Goal: Transaction & Acquisition: Purchase product/service

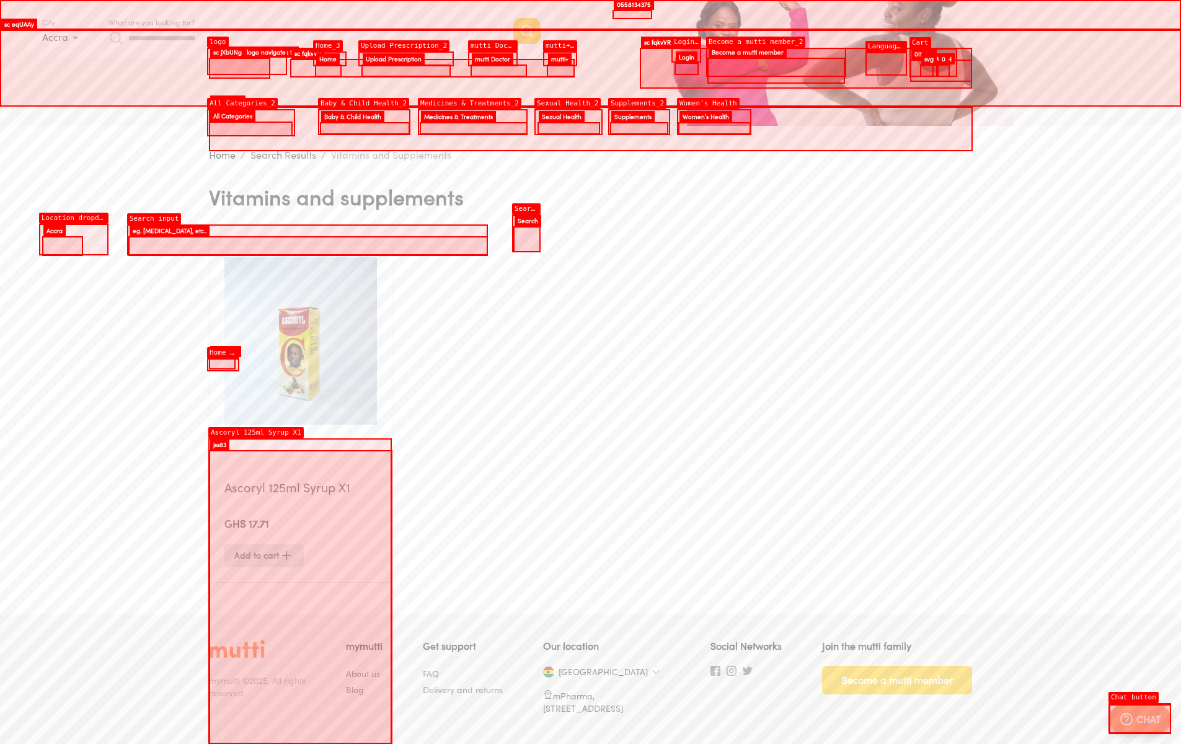
click at [300, 376] on img at bounding box center [300, 340] width 153 height 167
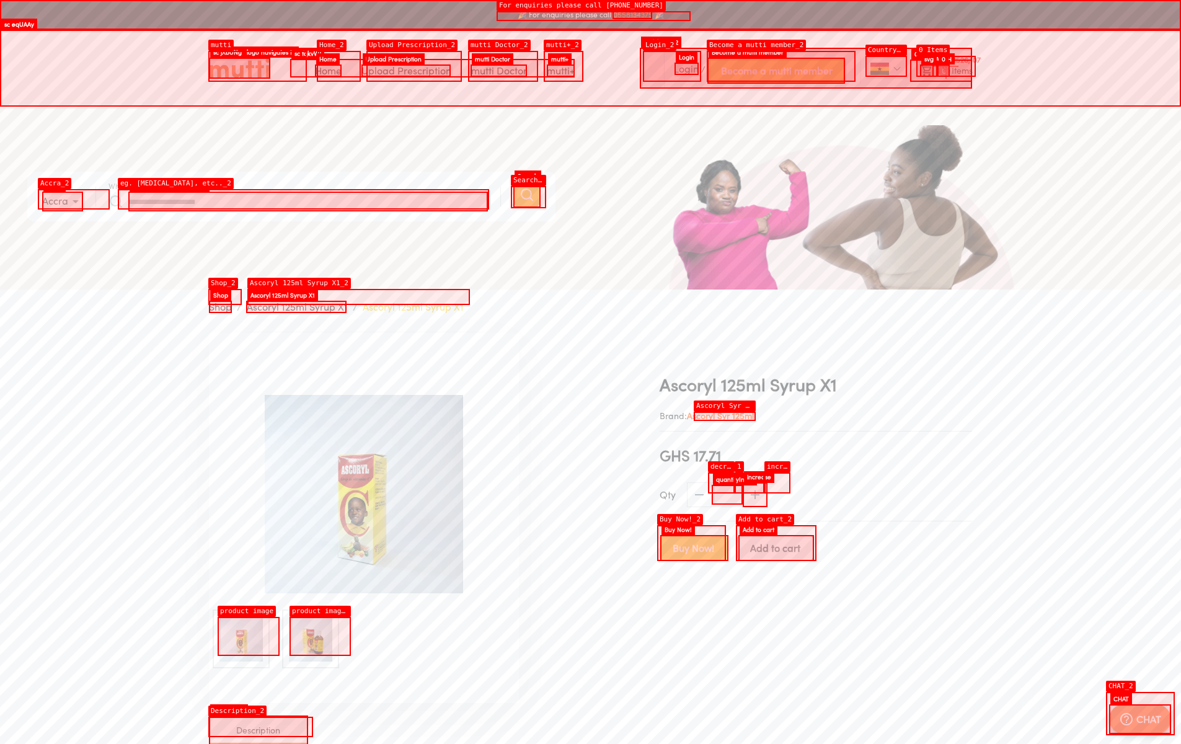
click at [946, 66] on span "0" at bounding box center [944, 70] width 12 height 12
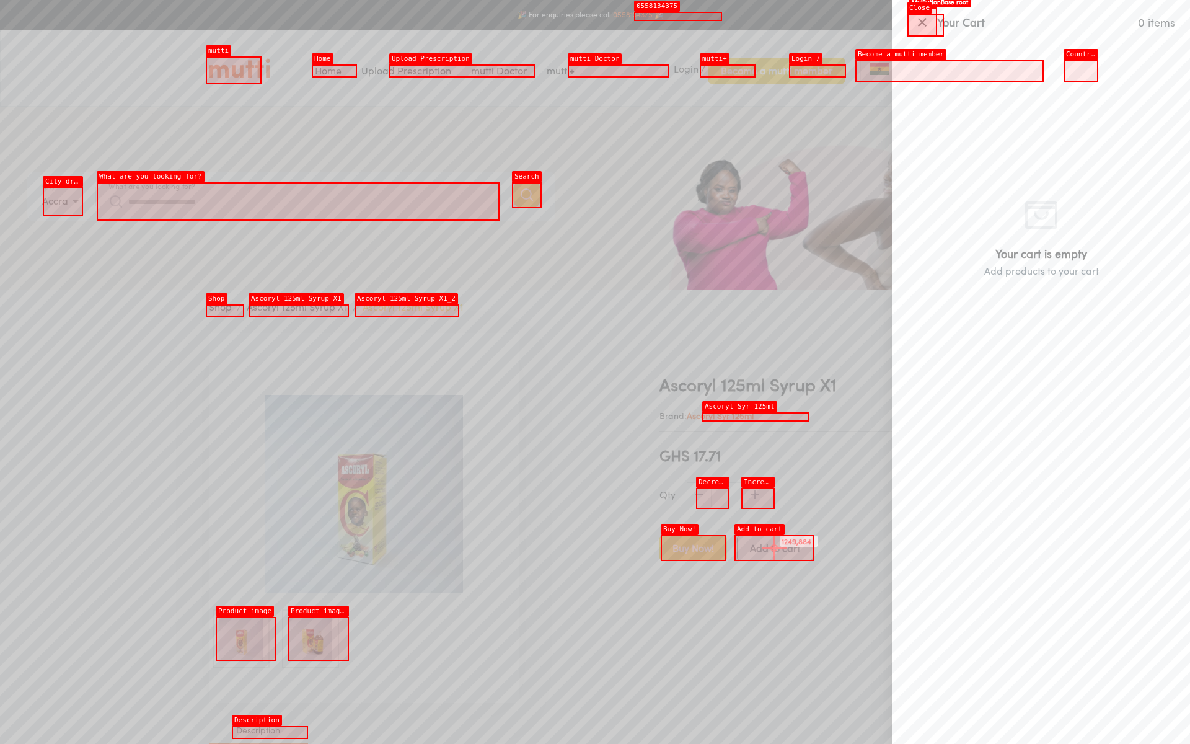
click at [774, 548] on div at bounding box center [595, 372] width 1190 height 744
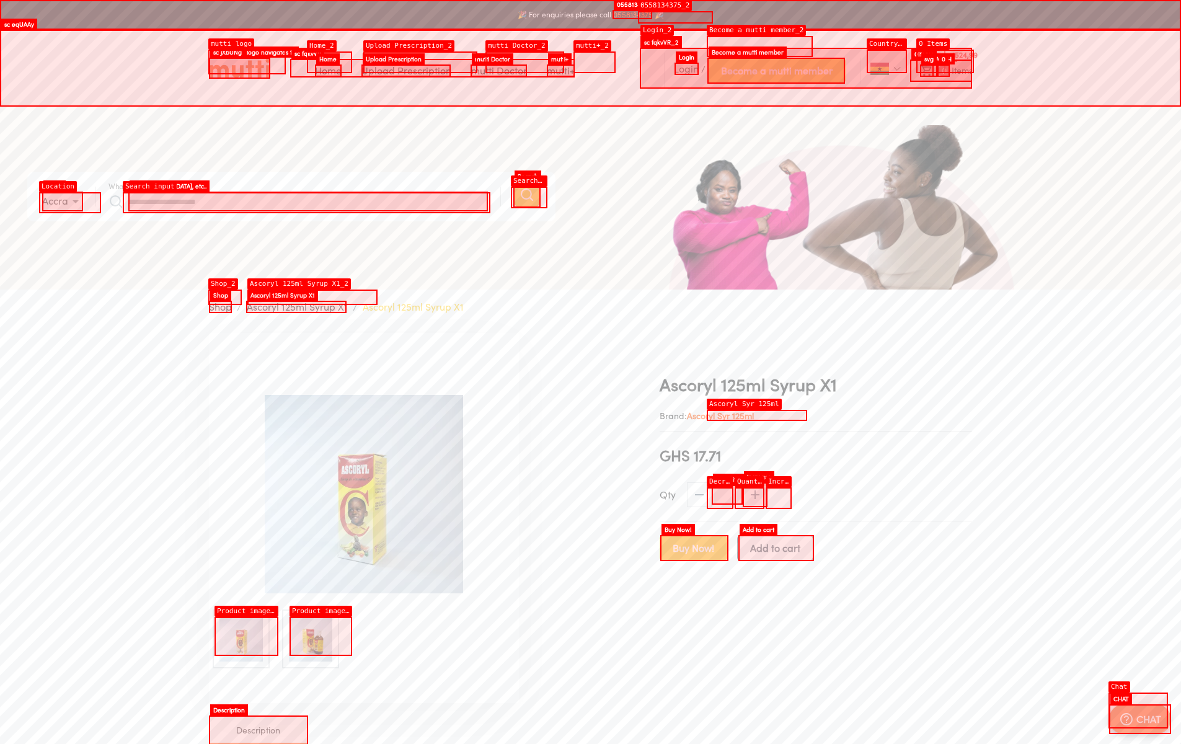
click at [945, 61] on li "0 Items" at bounding box center [941, 71] width 62 height 22
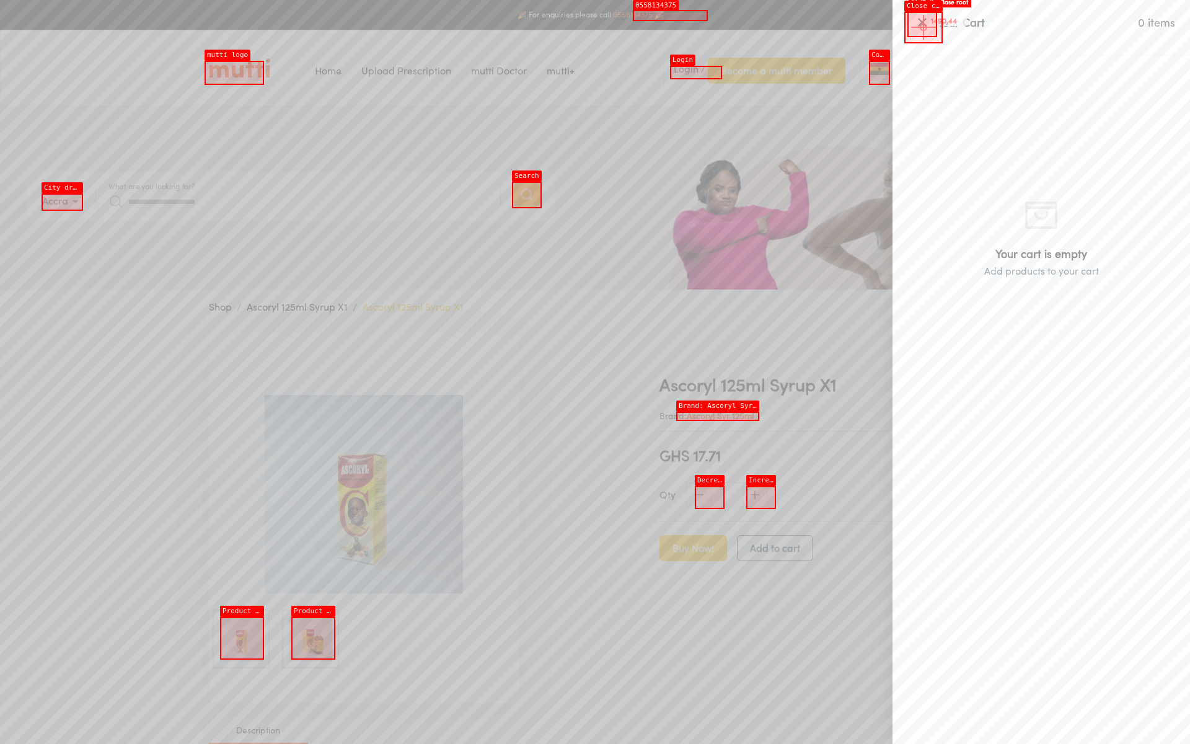
click at [924, 27] on icon "button" at bounding box center [922, 22] width 15 height 15
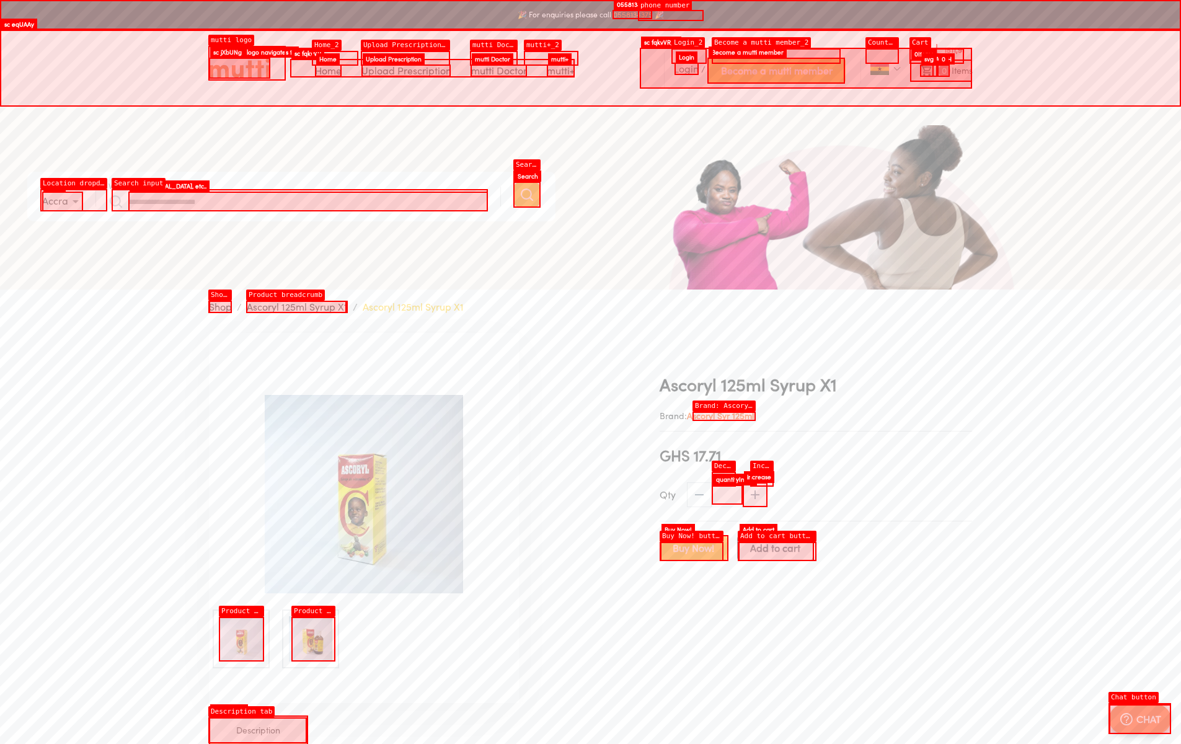
click at [937, 56] on ul "Login / Become a mutti member 0 Items" at bounding box center [805, 68] width 333 height 41
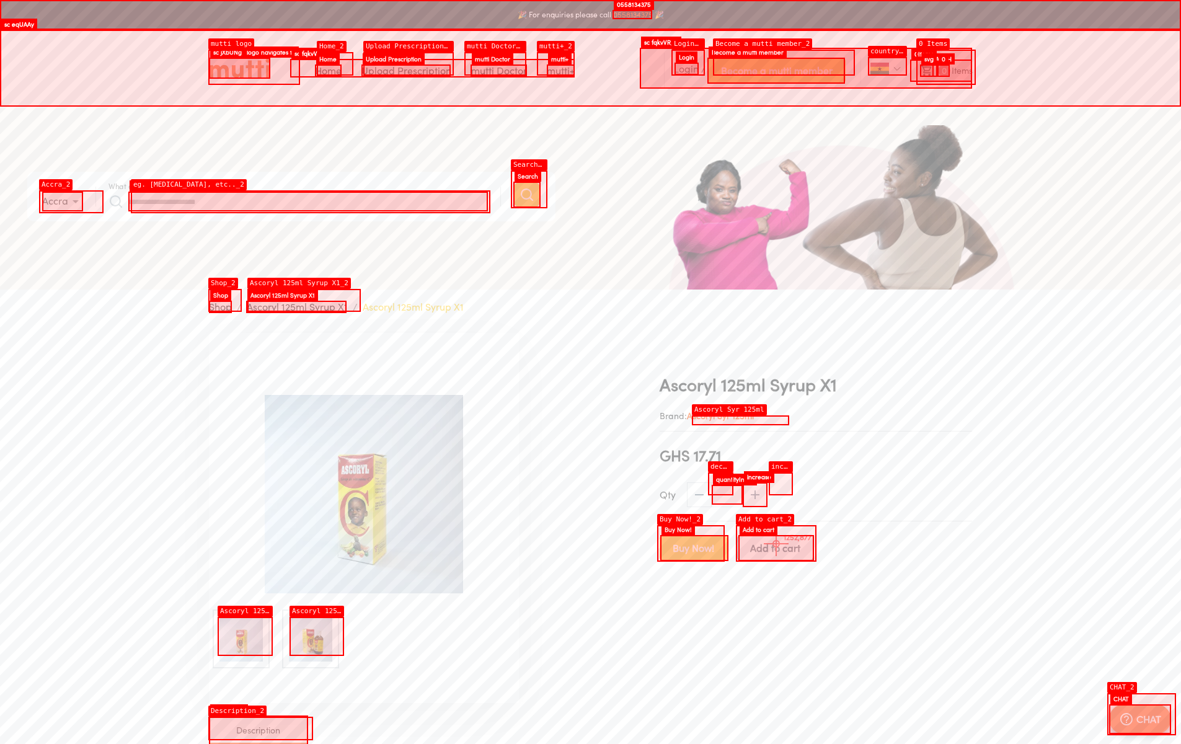
click at [776, 544] on span "Add to cart" at bounding box center [775, 547] width 50 height 17
